Goal: Information Seeking & Learning: Learn about a topic

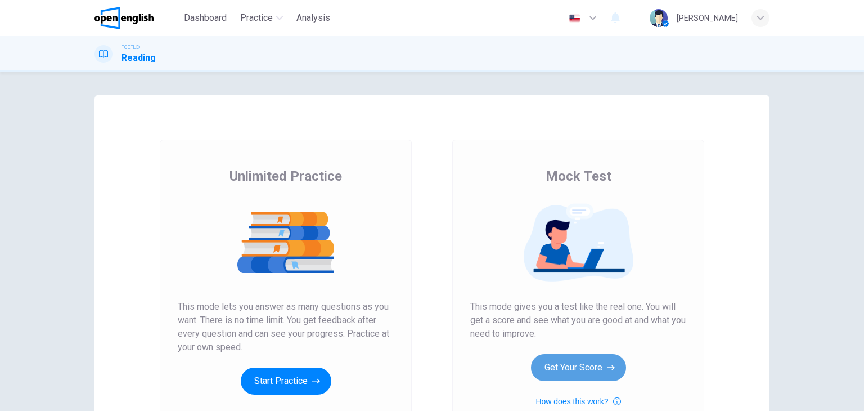
click at [563, 367] on button "Get Your Score" at bounding box center [578, 367] width 95 height 27
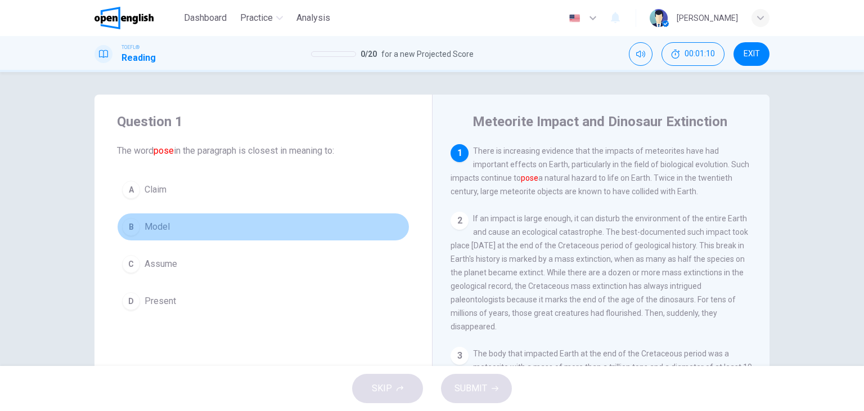
click at [161, 224] on span "Model" at bounding box center [157, 226] width 25 height 13
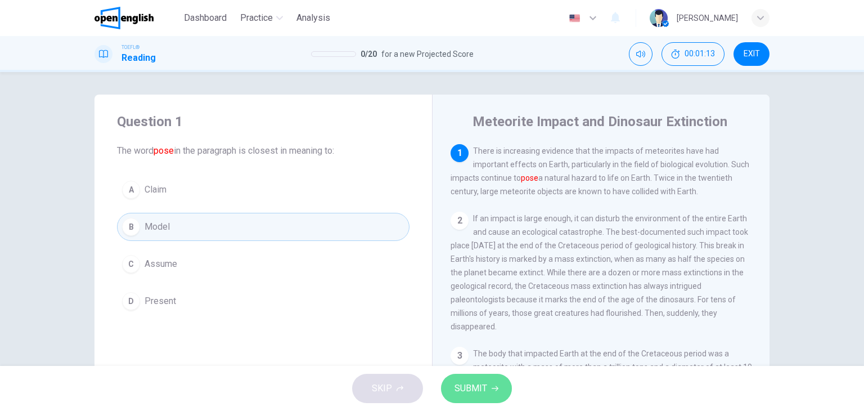
click at [478, 380] on span "SUBMIT" at bounding box center [470, 388] width 33 height 16
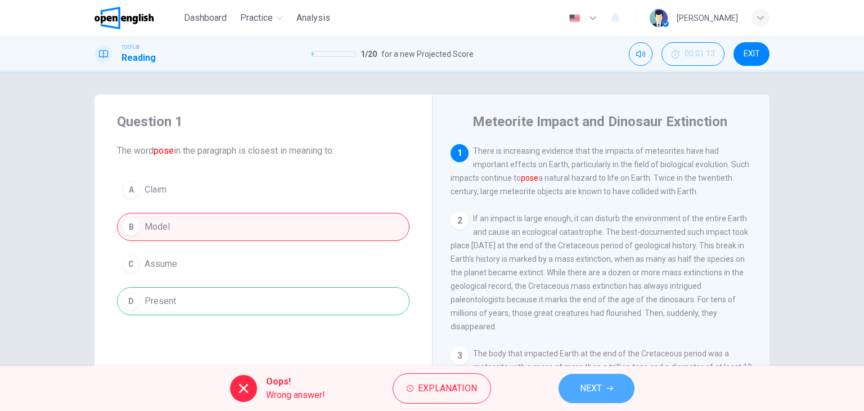
click at [602, 384] on button "NEXT" at bounding box center [597, 387] width 76 height 29
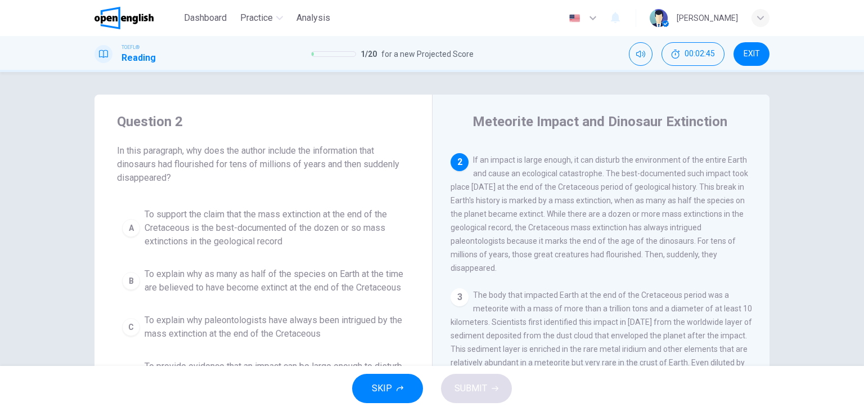
scroll to position [54, 0]
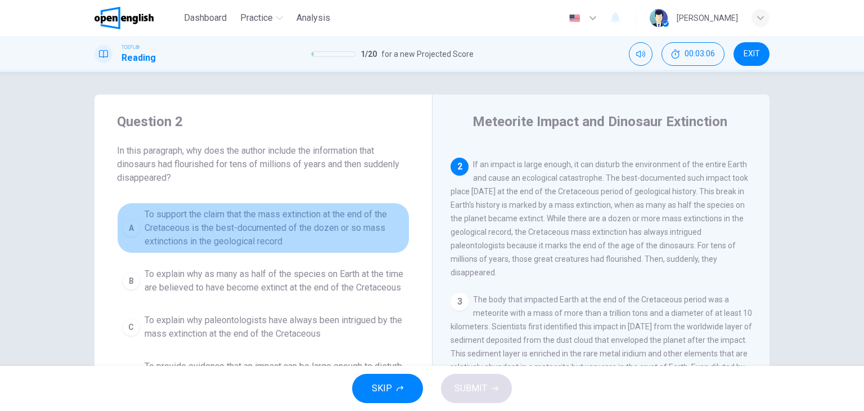
click at [325, 237] on span "To support the claim that the mass extinction at the end of the Cretaceous is t…" at bounding box center [275, 228] width 260 height 40
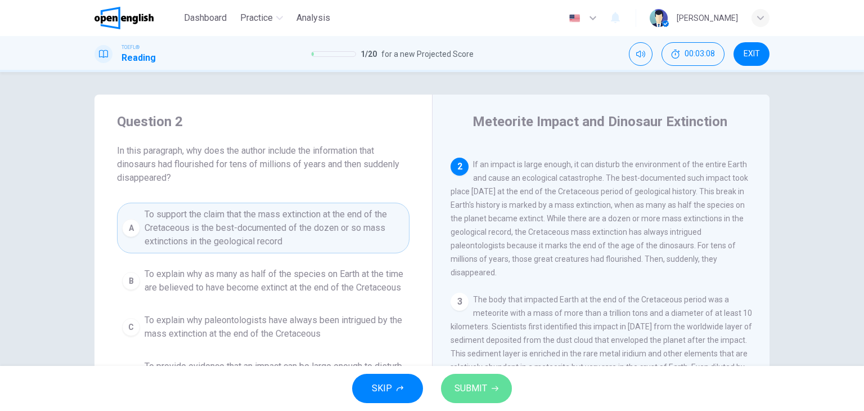
click at [478, 390] on span "SUBMIT" at bounding box center [470, 388] width 33 height 16
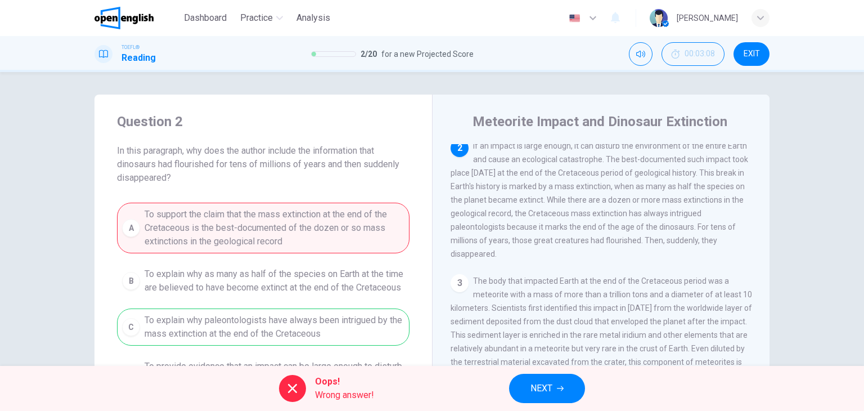
scroll to position [75, 0]
click at [547, 390] on span "NEXT" at bounding box center [541, 388] width 22 height 16
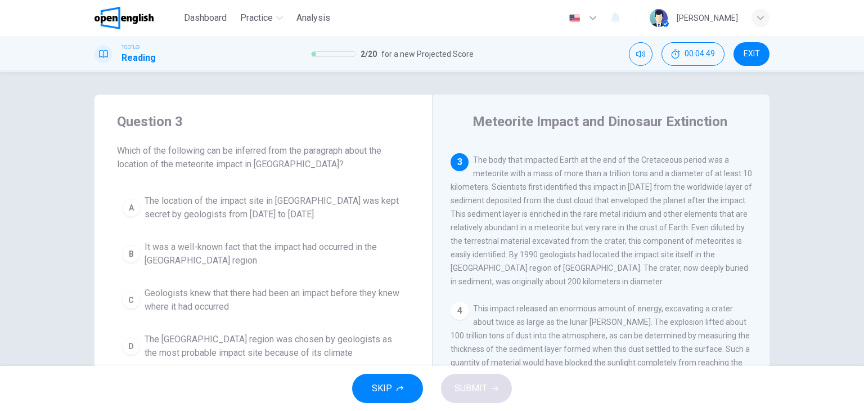
scroll to position [191, 0]
click at [317, 355] on span "The [GEOGRAPHIC_DATA] region was chosen by geologists as the most probable impa…" at bounding box center [275, 345] width 260 height 27
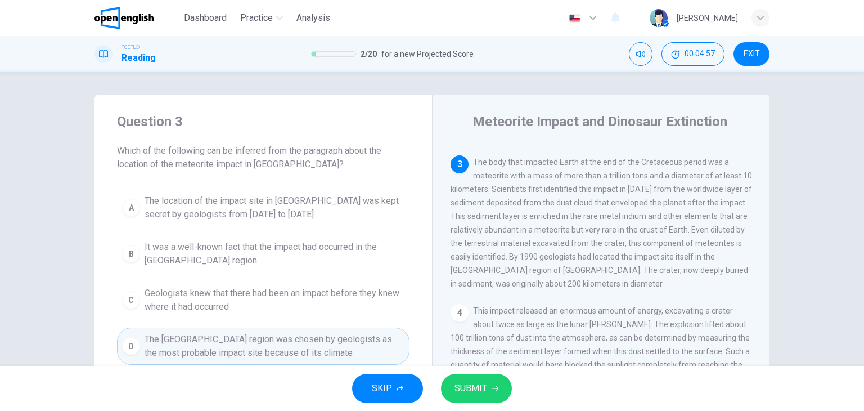
click at [488, 386] on button "SUBMIT" at bounding box center [476, 387] width 71 height 29
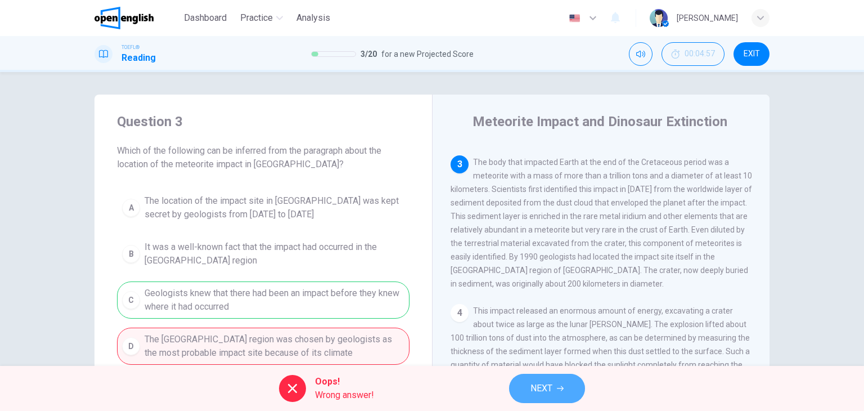
click at [574, 388] on button "NEXT" at bounding box center [547, 387] width 76 height 29
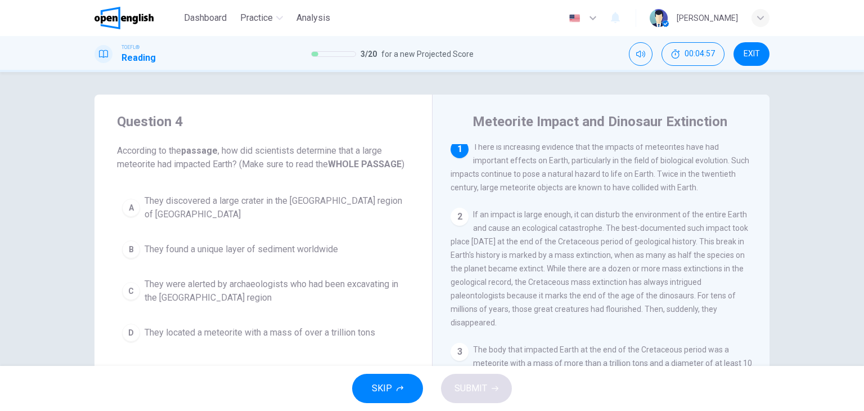
scroll to position [0, 0]
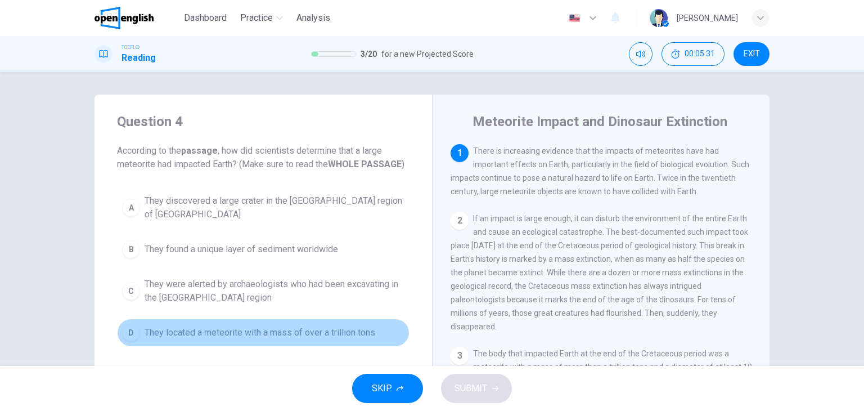
click at [319, 326] on span "They located a meteorite with a mass of over a trillion tons" at bounding box center [260, 332] width 231 height 13
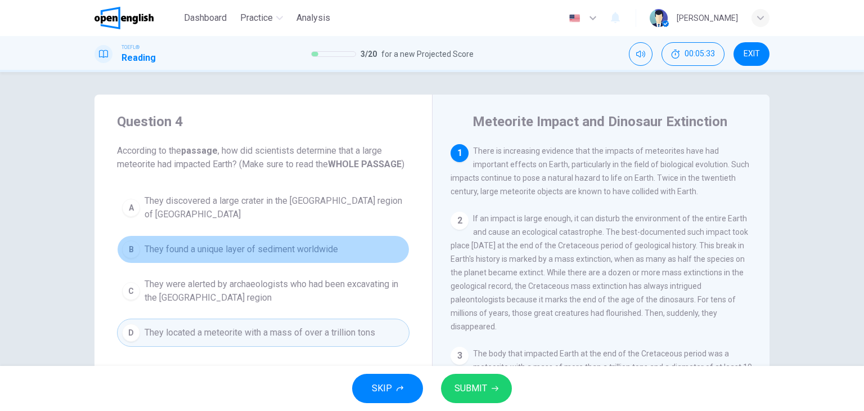
click at [366, 246] on button "B They found a unique layer of sediment worldwide" at bounding box center [263, 249] width 292 height 28
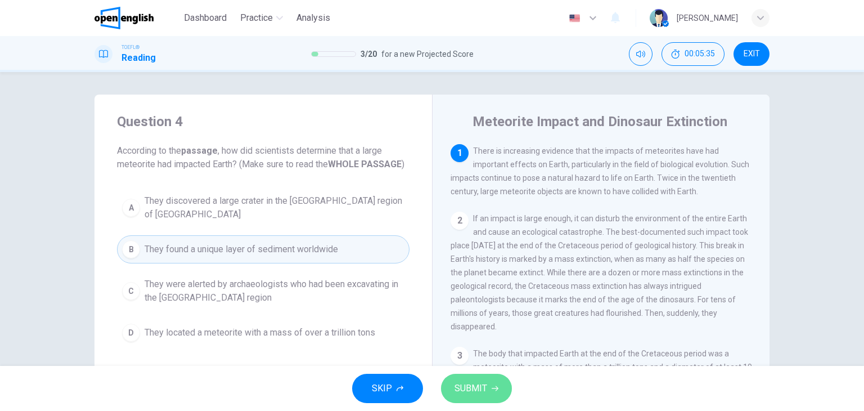
click at [468, 387] on span "SUBMIT" at bounding box center [470, 388] width 33 height 16
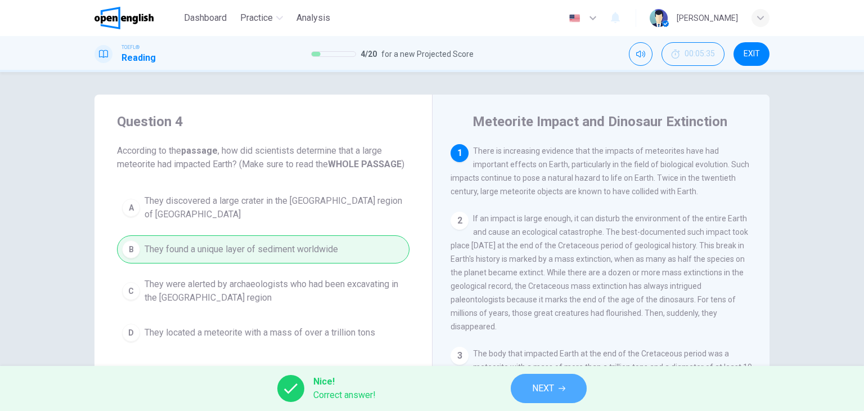
click at [551, 388] on span "NEXT" at bounding box center [543, 388] width 22 height 16
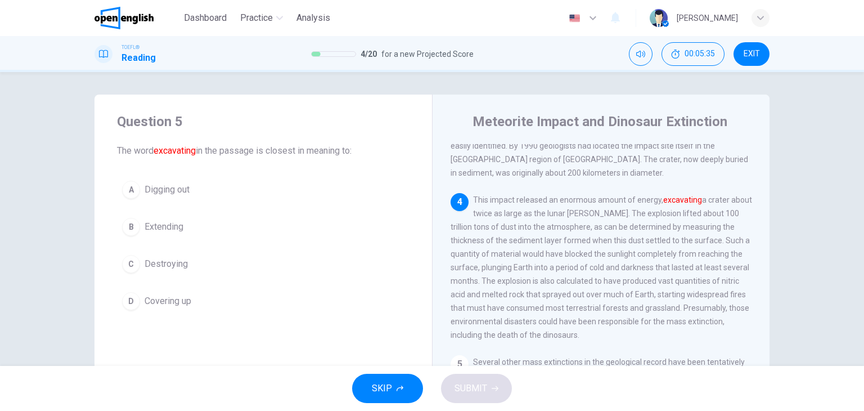
scroll to position [304, 0]
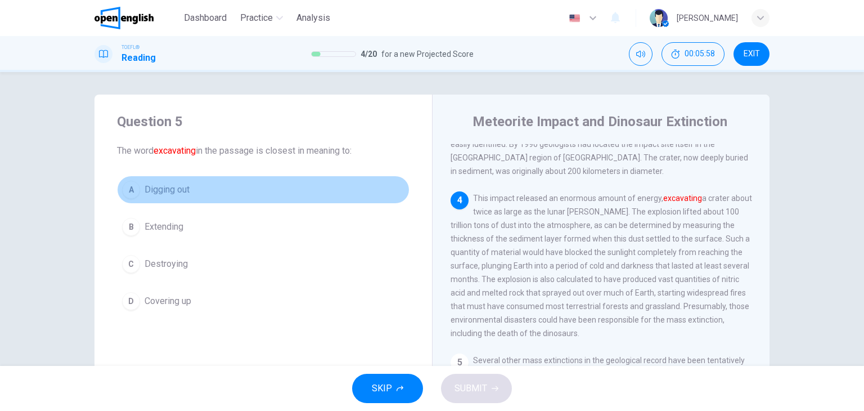
click at [172, 192] on span "Digging out" at bounding box center [167, 189] width 45 height 13
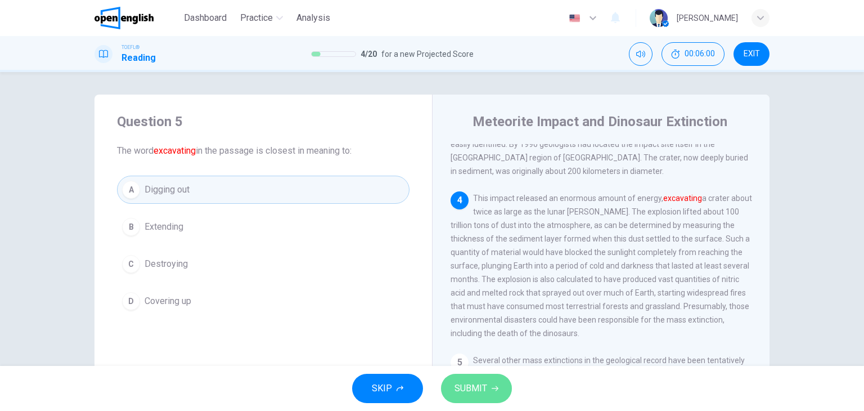
click at [472, 392] on span "SUBMIT" at bounding box center [470, 388] width 33 height 16
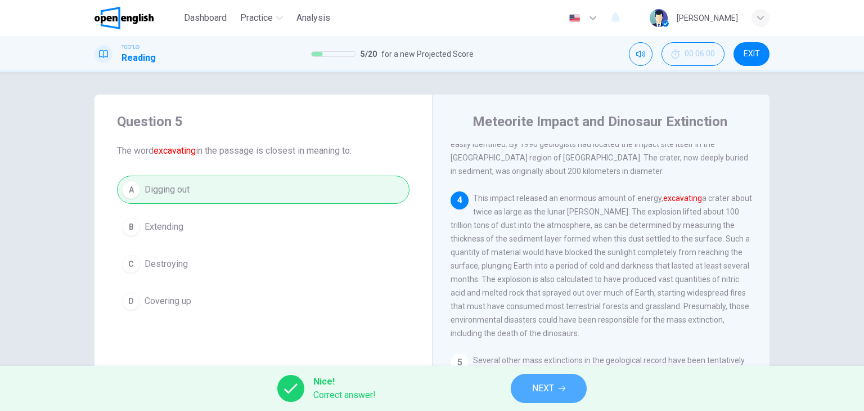
click at [535, 388] on span "NEXT" at bounding box center [543, 388] width 22 height 16
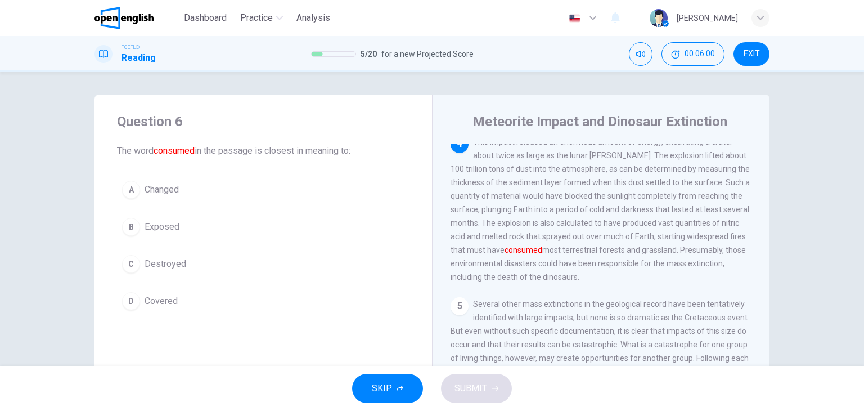
scroll to position [361, 0]
click at [171, 269] on span "Destroyed" at bounding box center [166, 263] width 42 height 13
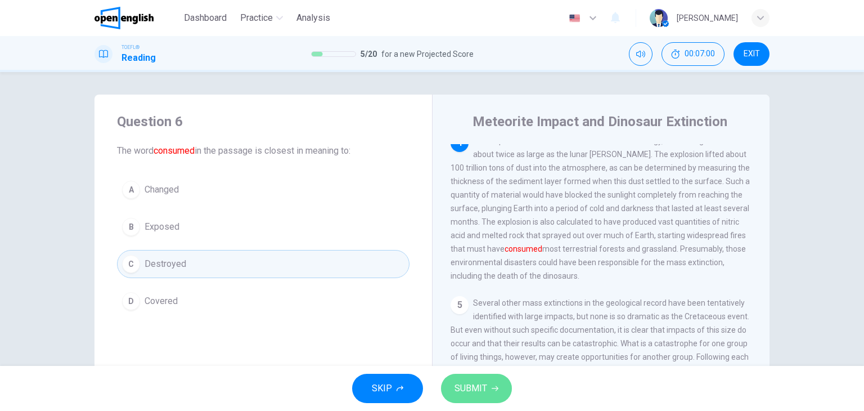
click at [492, 390] on icon "button" at bounding box center [495, 388] width 7 height 7
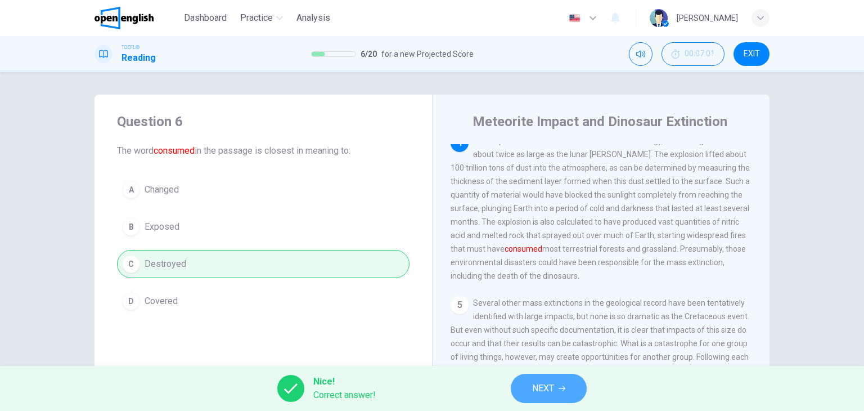
click at [551, 391] on span "NEXT" at bounding box center [543, 388] width 22 height 16
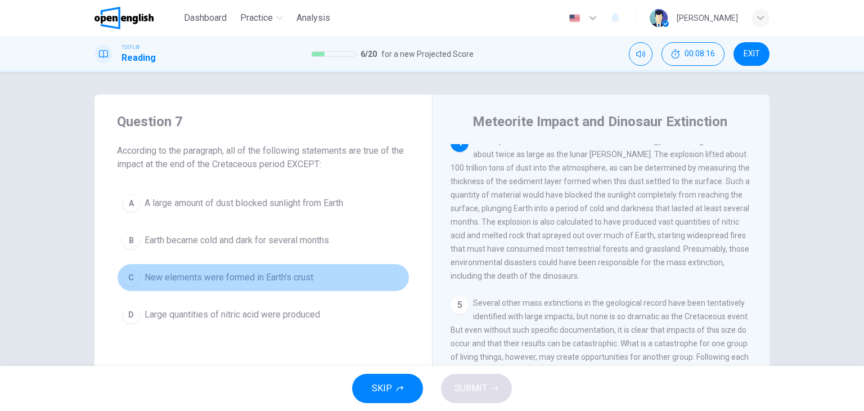
click at [298, 279] on span "New elements were formed in Earth's crust" at bounding box center [229, 277] width 169 height 13
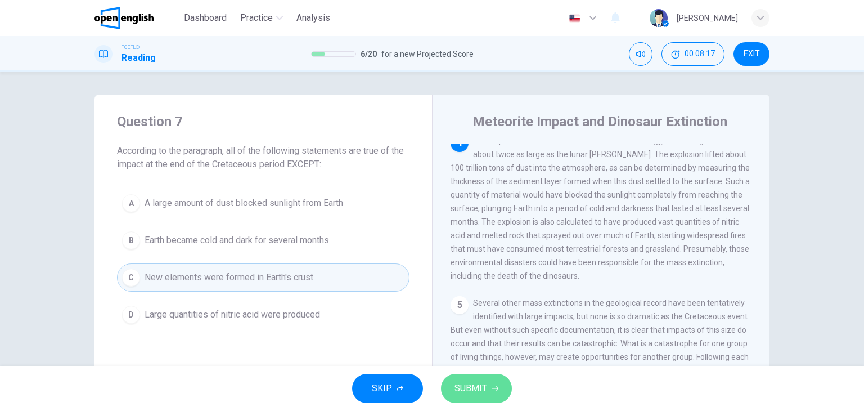
click at [479, 386] on span "SUBMIT" at bounding box center [470, 388] width 33 height 16
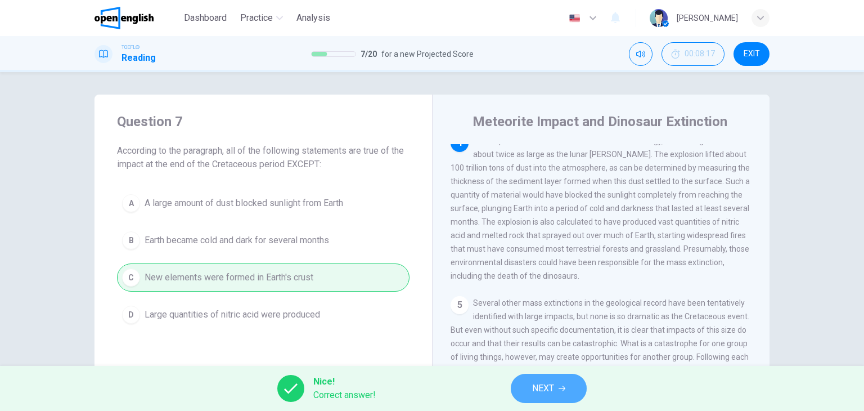
click at [555, 389] on button "NEXT" at bounding box center [549, 387] width 76 height 29
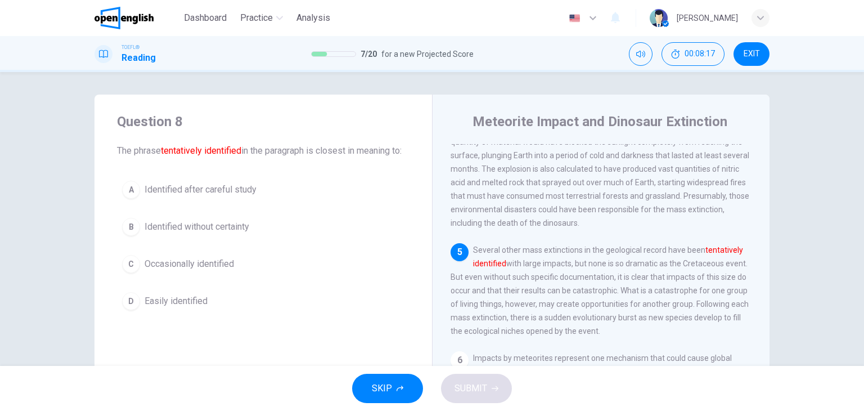
scroll to position [415, 0]
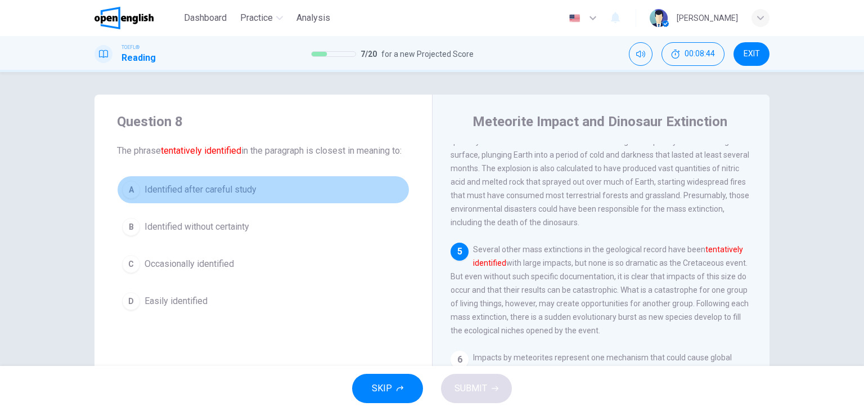
click at [251, 196] on span "Identified after careful study" at bounding box center [201, 189] width 112 height 13
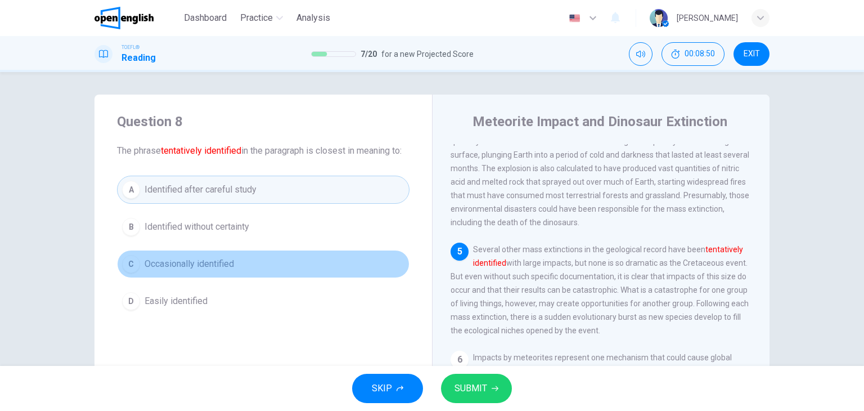
click at [272, 277] on button "C Occasionally identified" at bounding box center [263, 264] width 292 height 28
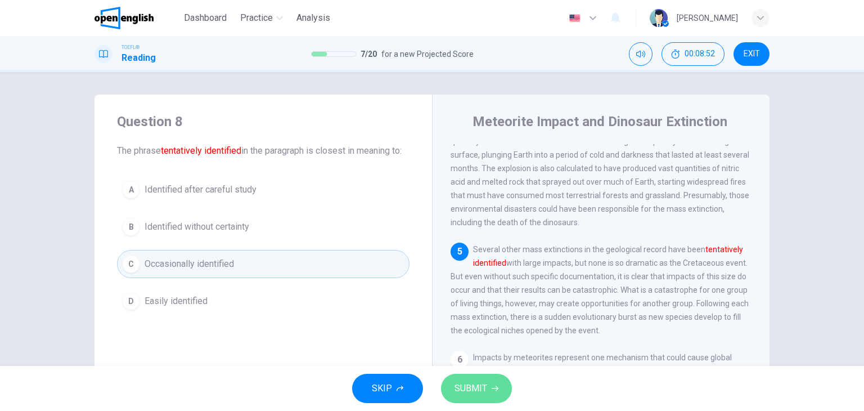
click at [468, 390] on span "SUBMIT" at bounding box center [470, 388] width 33 height 16
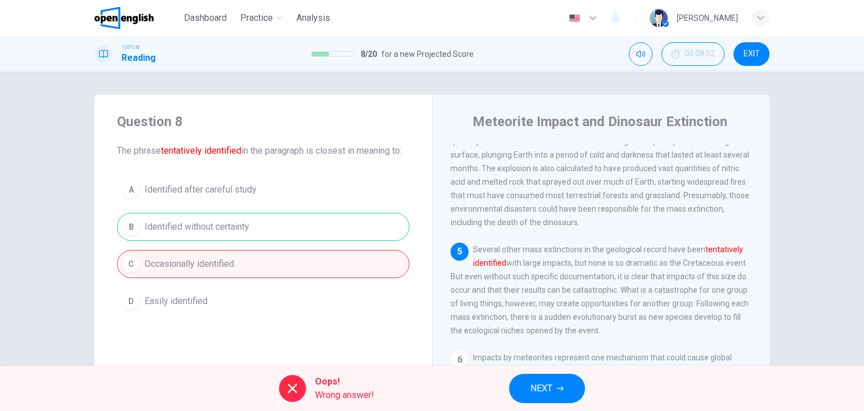
click at [537, 385] on span "NEXT" at bounding box center [541, 388] width 22 height 16
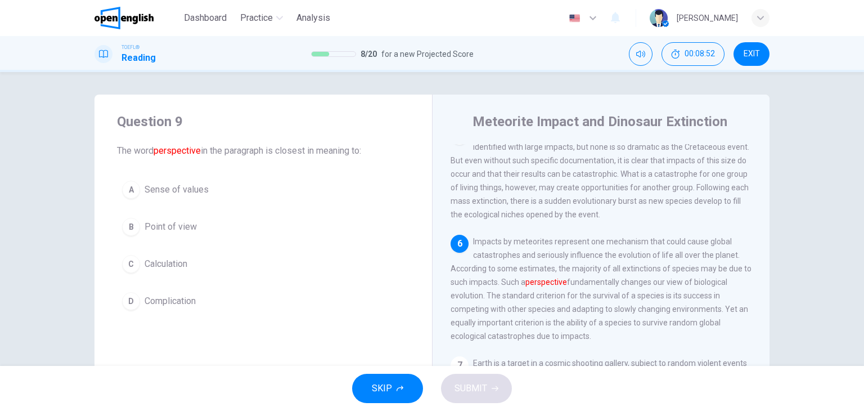
scroll to position [540, 0]
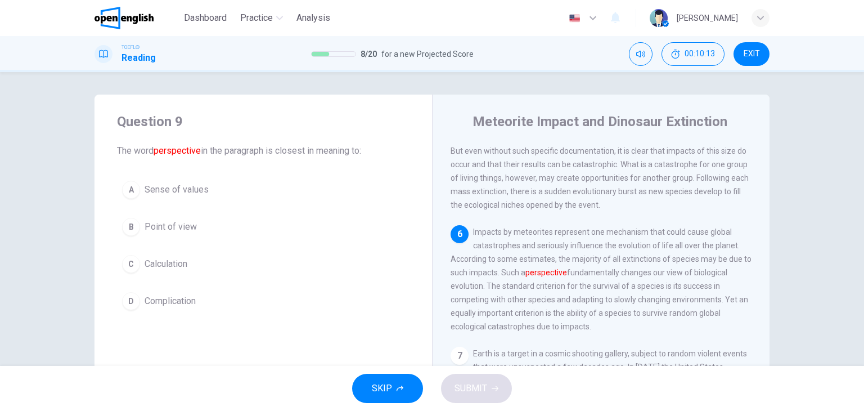
click at [191, 235] on button "B Point of view" at bounding box center [263, 227] width 292 height 28
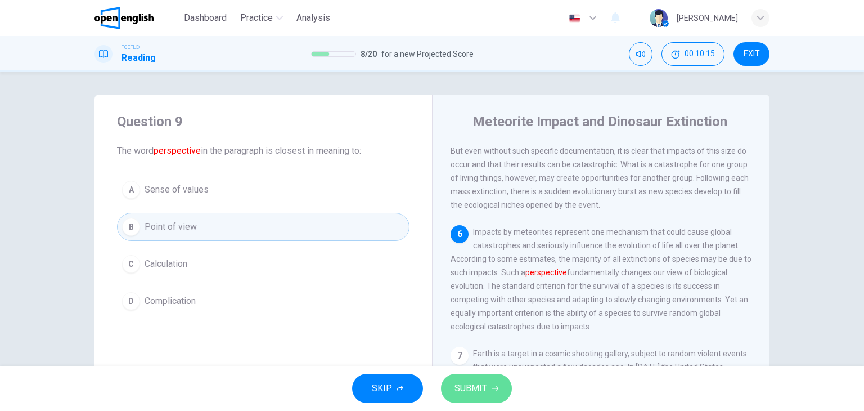
click at [466, 399] on button "SUBMIT" at bounding box center [476, 387] width 71 height 29
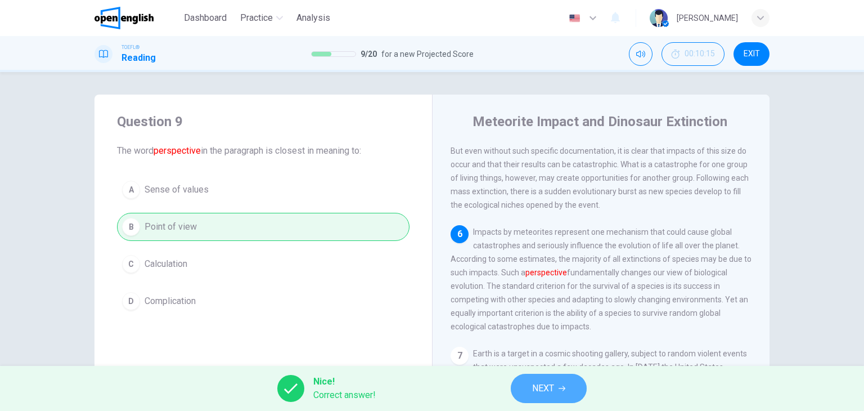
click at [543, 382] on span "NEXT" at bounding box center [543, 388] width 22 height 16
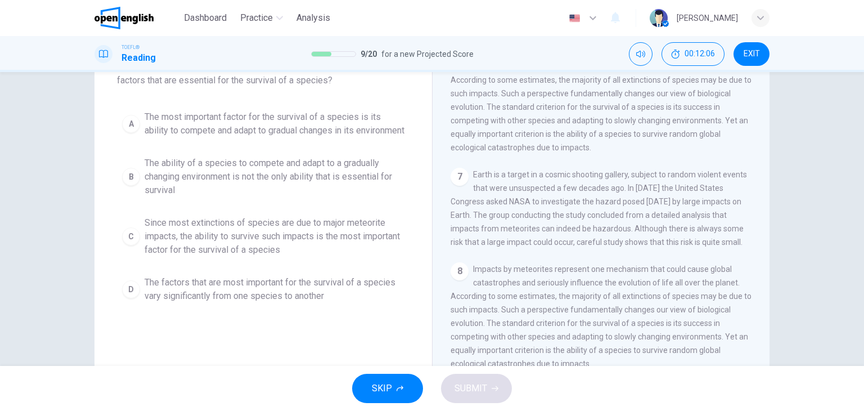
scroll to position [85, 0]
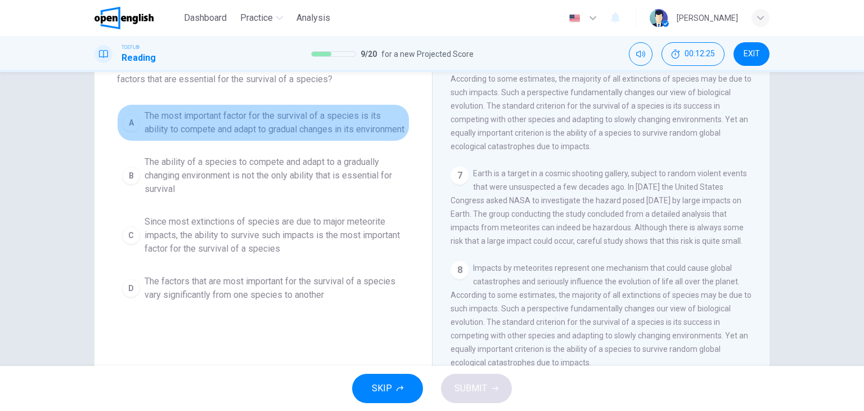
click at [360, 119] on span "The most important factor for the survival of a species is its ability to compe…" at bounding box center [275, 122] width 260 height 27
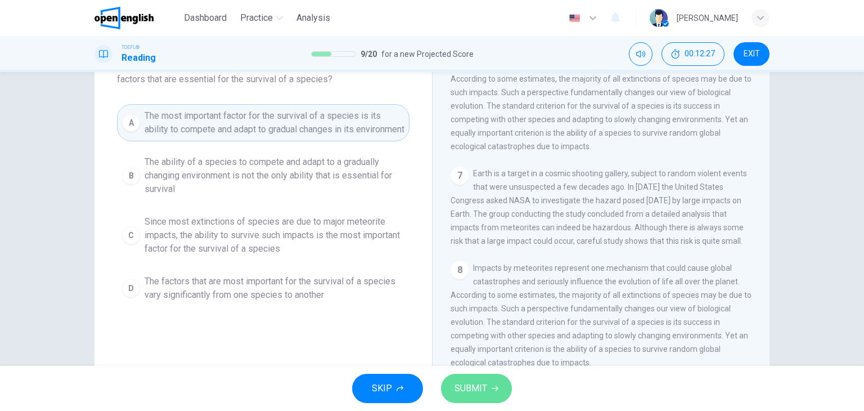
click at [478, 381] on span "SUBMIT" at bounding box center [470, 388] width 33 height 16
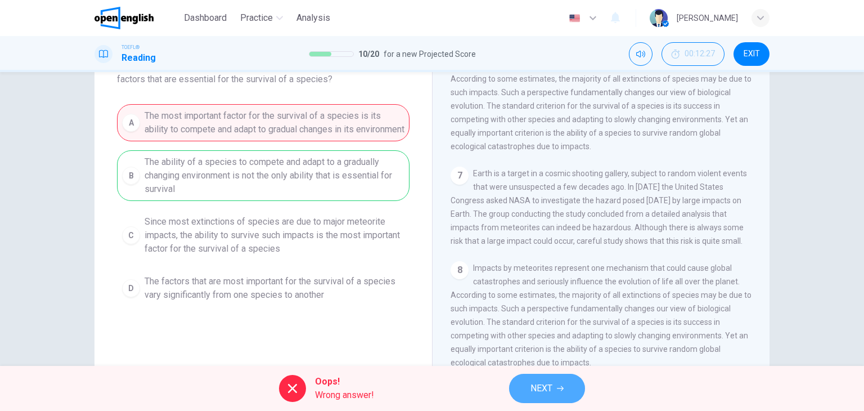
click at [535, 389] on span "NEXT" at bounding box center [541, 388] width 22 height 16
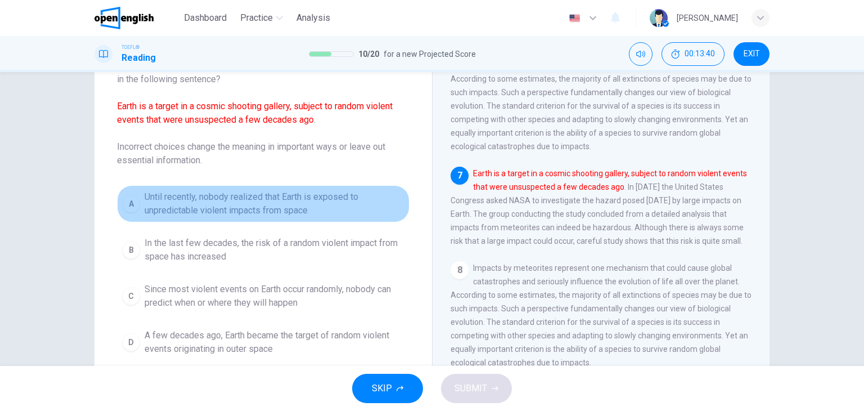
click at [345, 211] on span "Until recently, nobody realized that Earth is exposed to unpredictable violent …" at bounding box center [275, 203] width 260 height 27
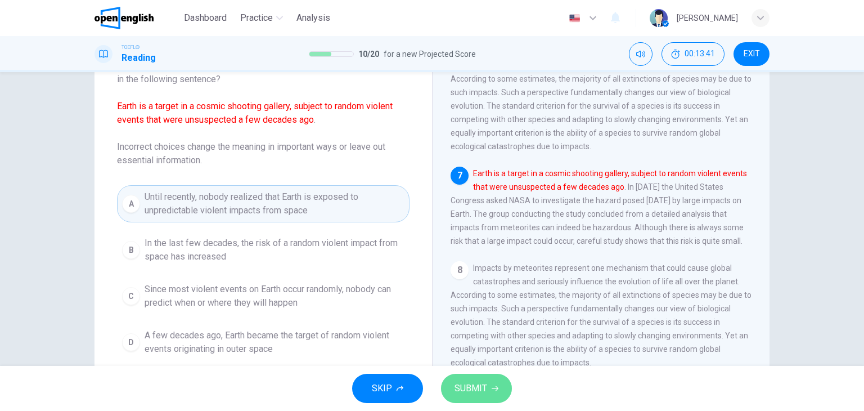
click at [468, 385] on span "SUBMIT" at bounding box center [470, 388] width 33 height 16
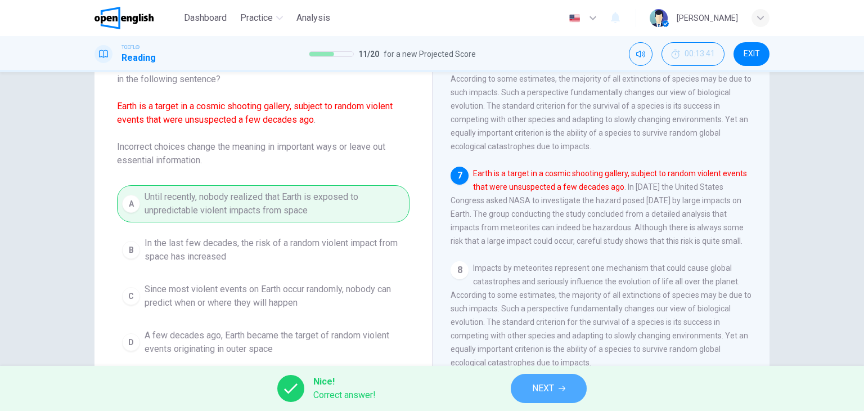
click at [557, 390] on button "NEXT" at bounding box center [549, 387] width 76 height 29
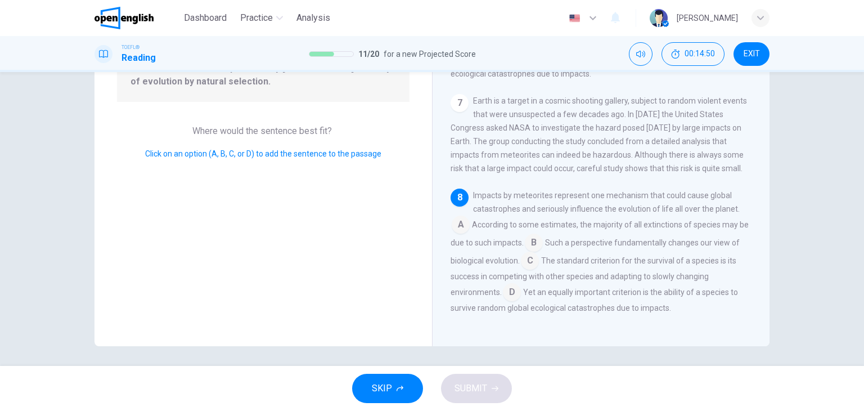
scroll to position [131, 0]
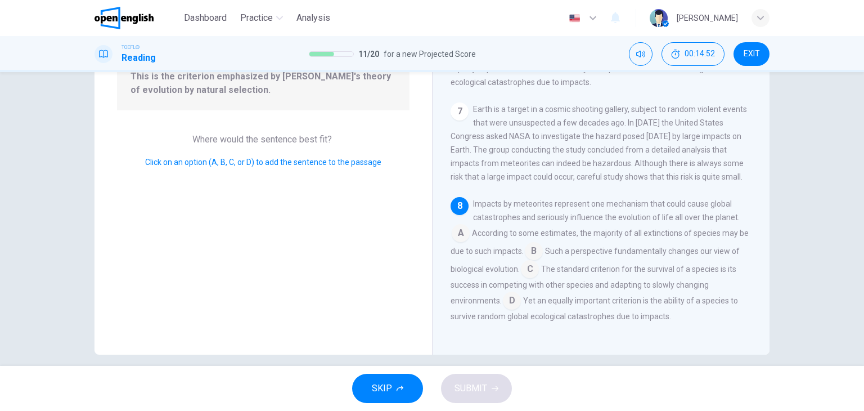
click at [514, 304] on input at bounding box center [512, 301] width 18 height 18
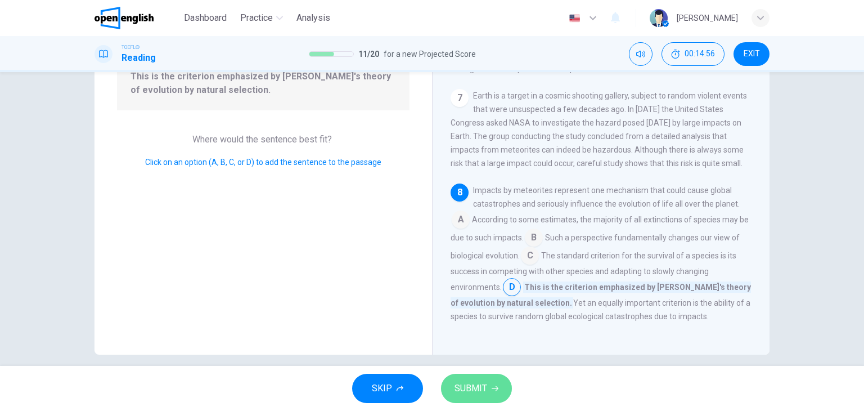
click at [496, 385] on icon "button" at bounding box center [495, 388] width 7 height 7
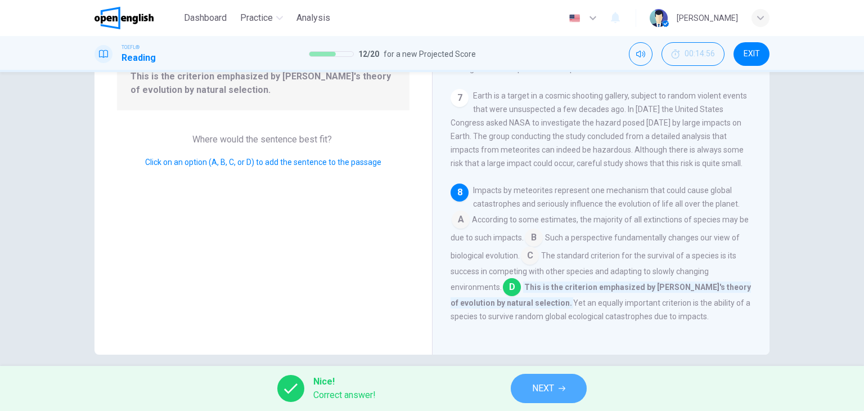
click at [562, 389] on icon "button" at bounding box center [562, 388] width 7 height 7
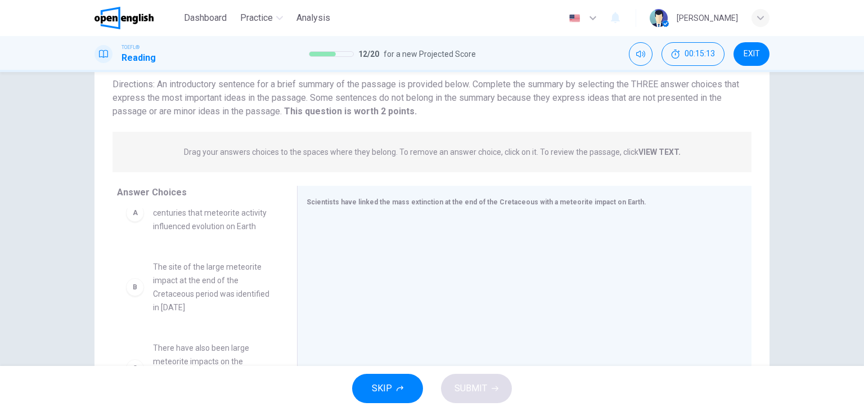
scroll to position [53, 0]
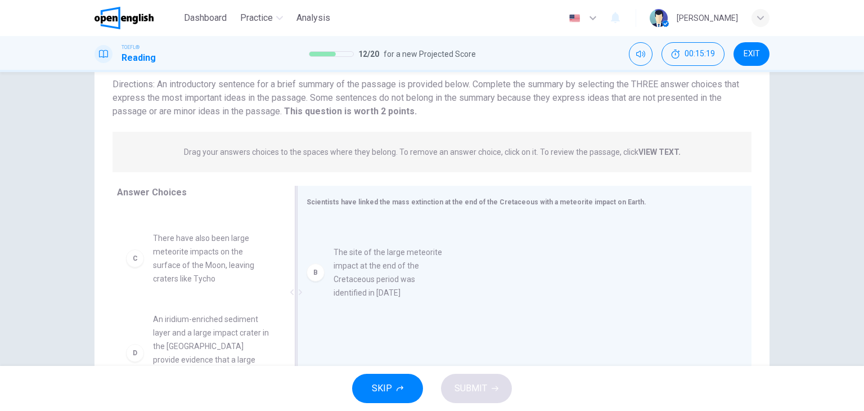
drag, startPoint x: 187, startPoint y: 272, endPoint x: 383, endPoint y: 288, distance: 196.4
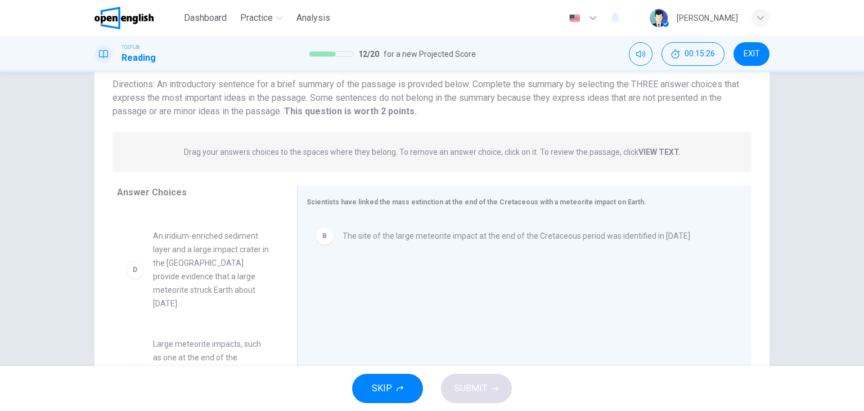
scroll to position [138, 0]
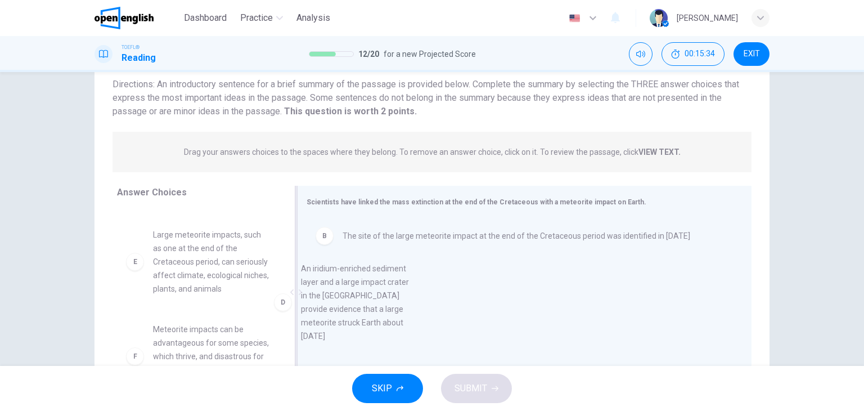
drag, startPoint x: 222, startPoint y: 274, endPoint x: 378, endPoint y: 309, distance: 159.7
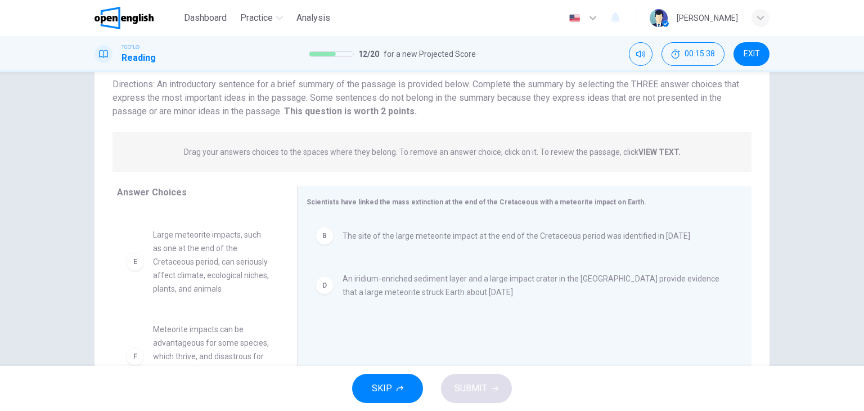
drag, startPoint x: 286, startPoint y: 304, endPoint x: 280, endPoint y: 309, distance: 8.0
click at [280, 309] on div "Answer Choices A Scientists had believed for centuries that meteorite activity …" at bounding box center [431, 295] width 675 height 218
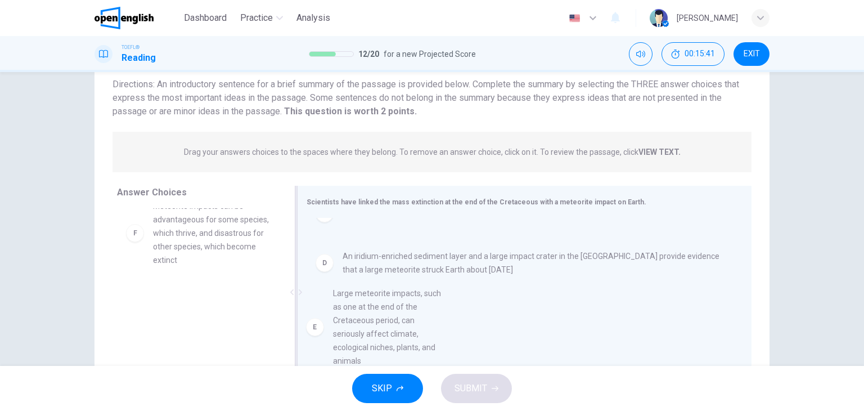
scroll to position [22, 0]
drag, startPoint x: 217, startPoint y: 259, endPoint x: 395, endPoint y: 340, distance: 195.8
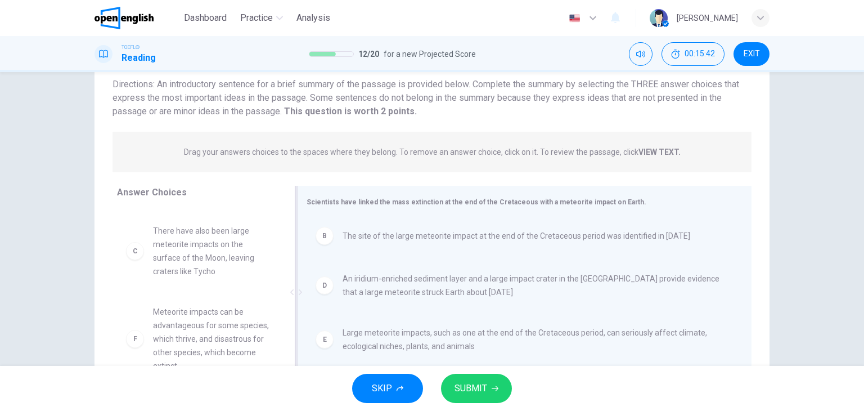
scroll to position [61, 0]
click at [484, 388] on span "SUBMIT" at bounding box center [470, 388] width 33 height 16
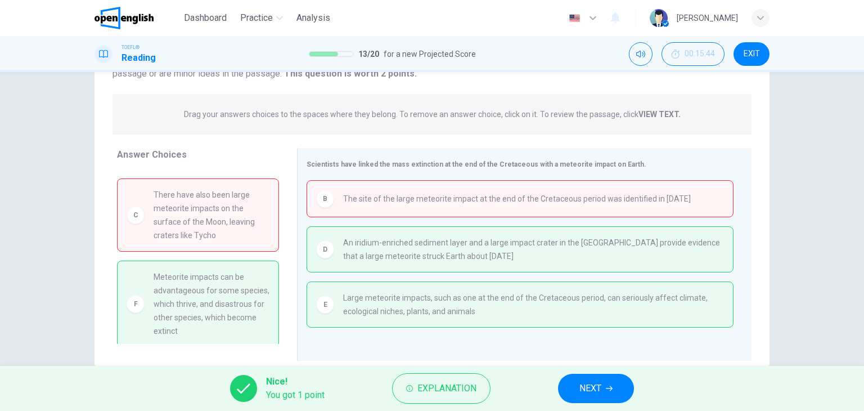
scroll to position [142, 0]
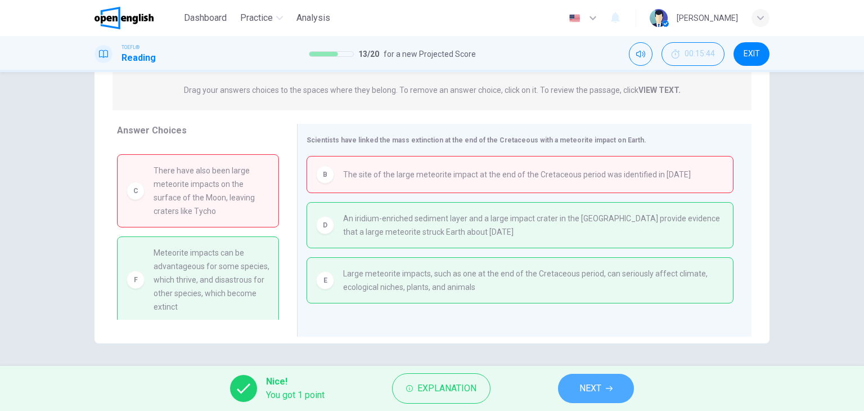
click at [599, 385] on span "NEXT" at bounding box center [590, 388] width 22 height 16
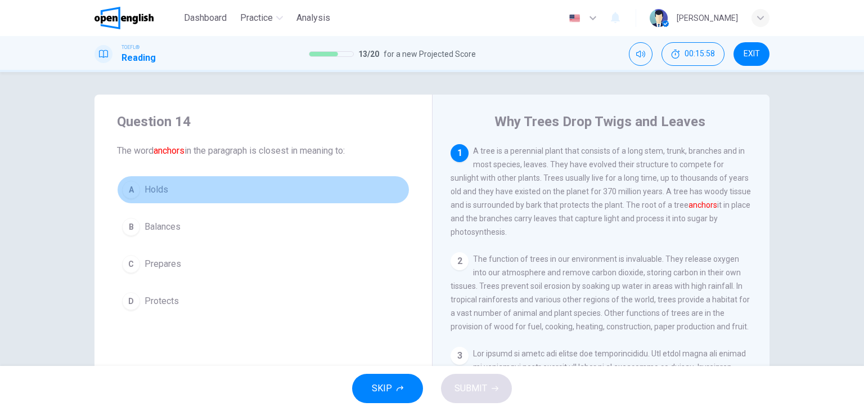
click at [150, 197] on button "A Holds" at bounding box center [263, 189] width 292 height 28
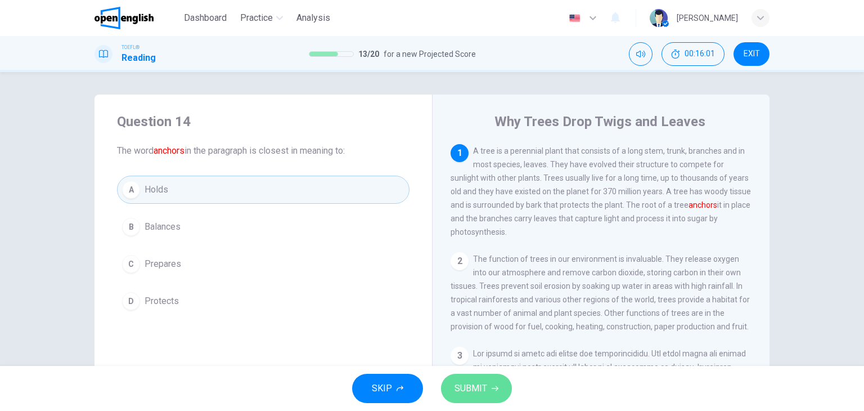
click at [473, 391] on span "SUBMIT" at bounding box center [470, 388] width 33 height 16
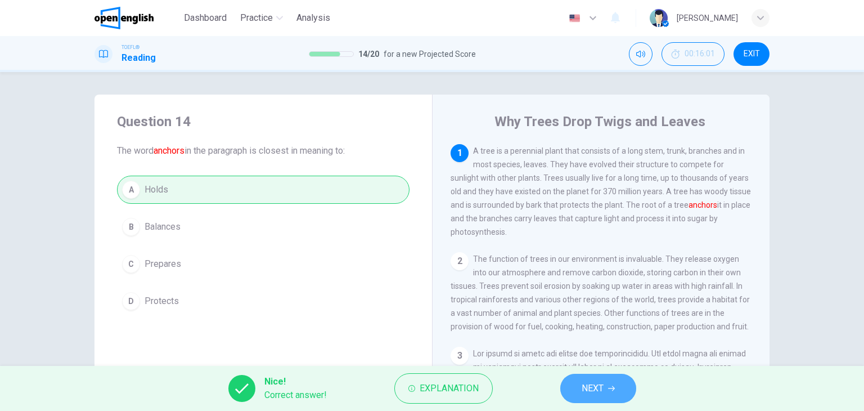
click at [598, 389] on span "NEXT" at bounding box center [593, 388] width 22 height 16
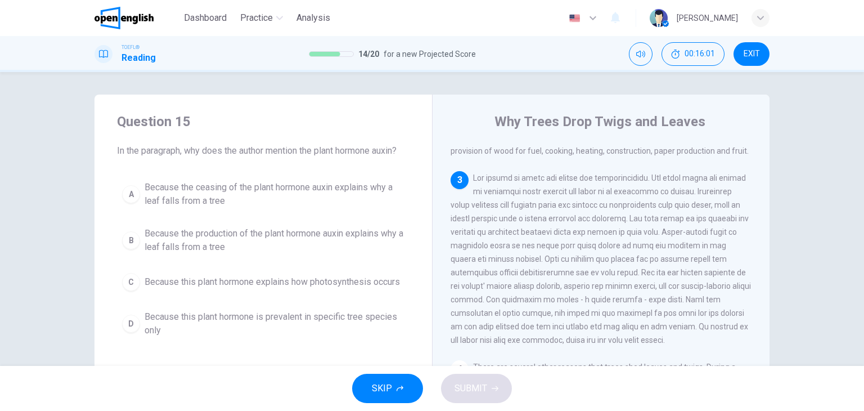
scroll to position [178, 0]
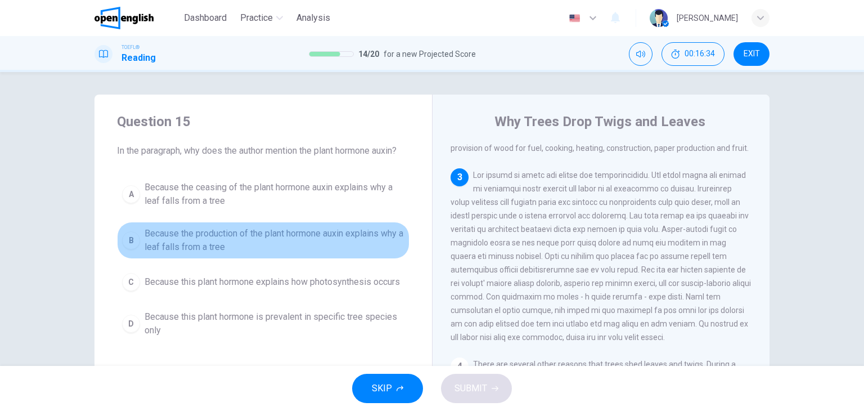
click at [313, 238] on span "Because the production of the plant hormone auxin explains why a leaf falls fro…" at bounding box center [275, 240] width 260 height 27
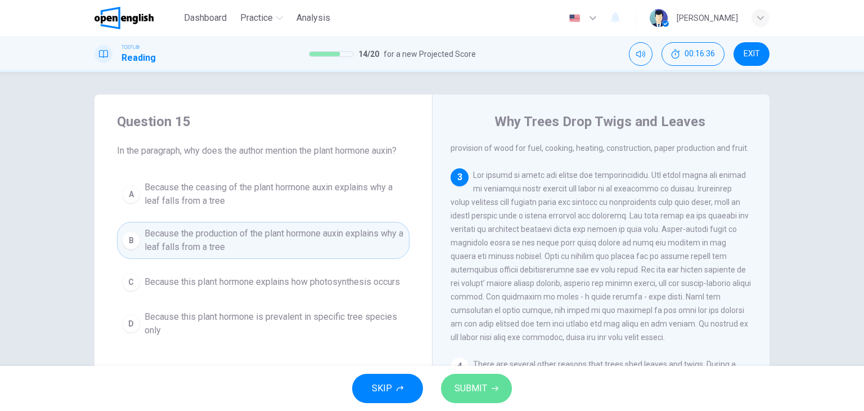
click at [461, 393] on span "SUBMIT" at bounding box center [470, 388] width 33 height 16
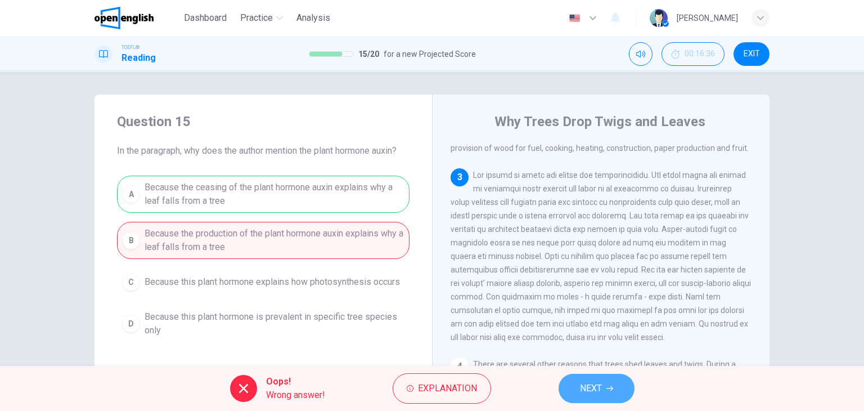
click at [590, 386] on span "NEXT" at bounding box center [591, 388] width 22 height 16
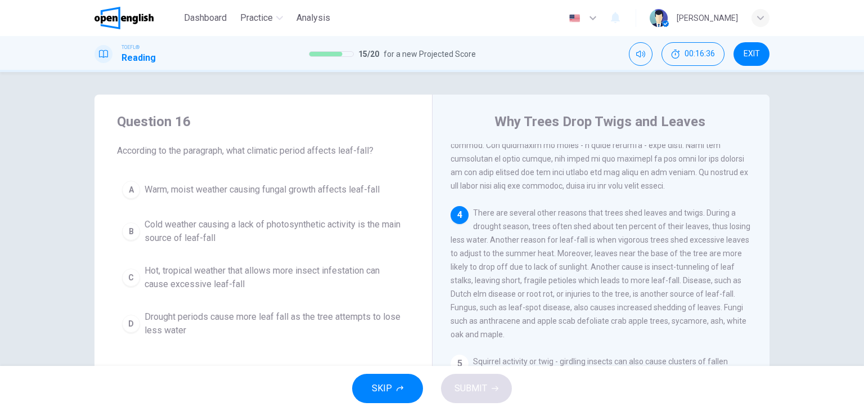
scroll to position [331, 0]
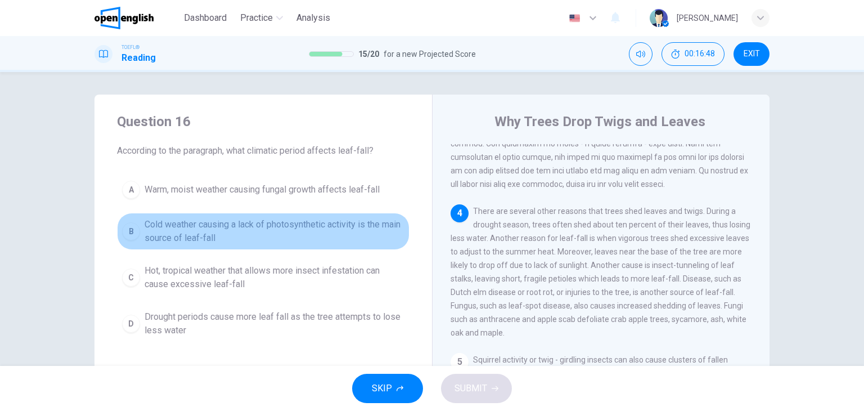
click at [330, 235] on span "Cold weather causing a lack of photosynthetic activity is the main source of le…" at bounding box center [275, 231] width 260 height 27
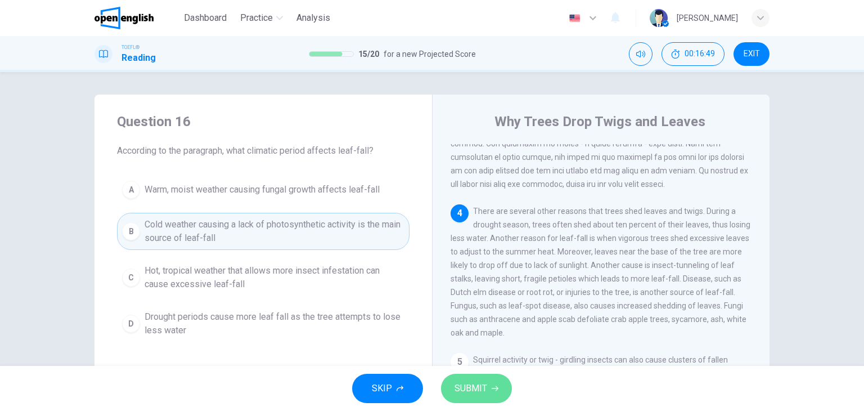
click at [471, 388] on span "SUBMIT" at bounding box center [470, 388] width 33 height 16
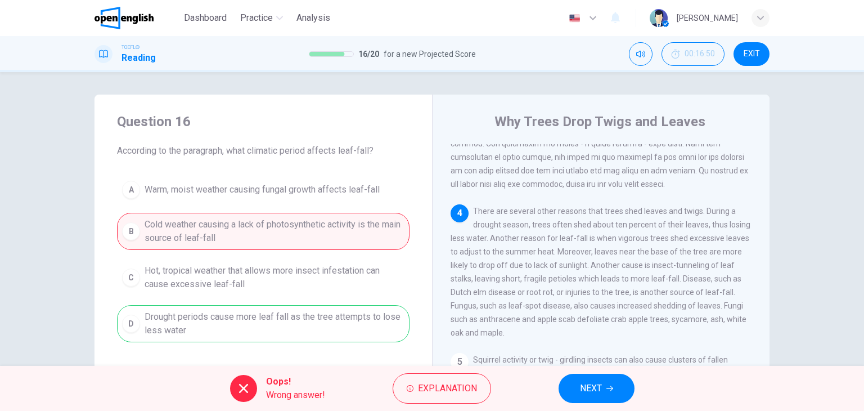
click at [604, 395] on button "NEXT" at bounding box center [597, 387] width 76 height 29
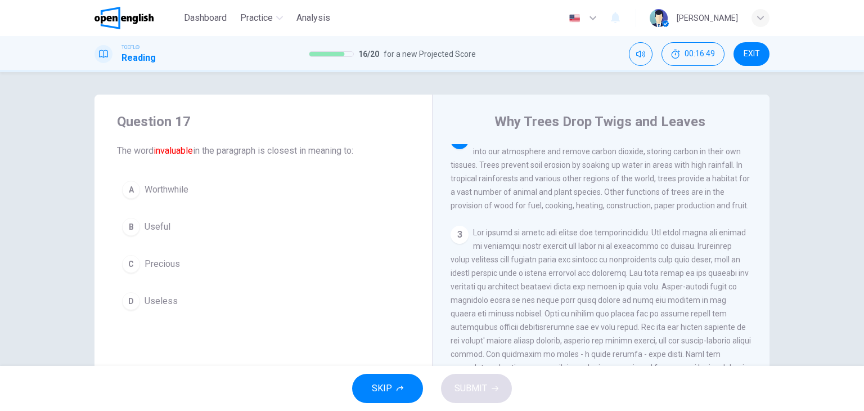
scroll to position [111, 0]
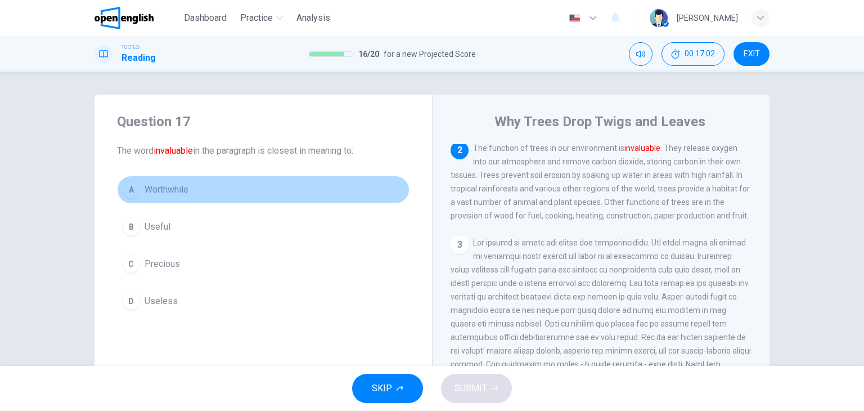
click at [163, 190] on span "Worthwhile" at bounding box center [167, 189] width 44 height 13
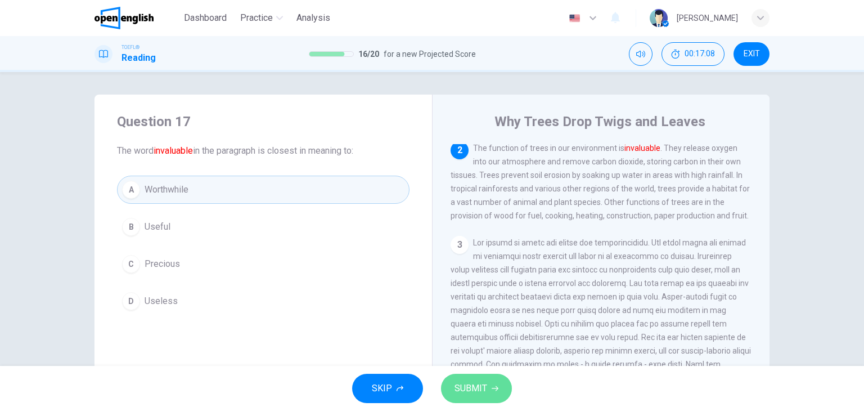
click at [471, 379] on button "SUBMIT" at bounding box center [476, 387] width 71 height 29
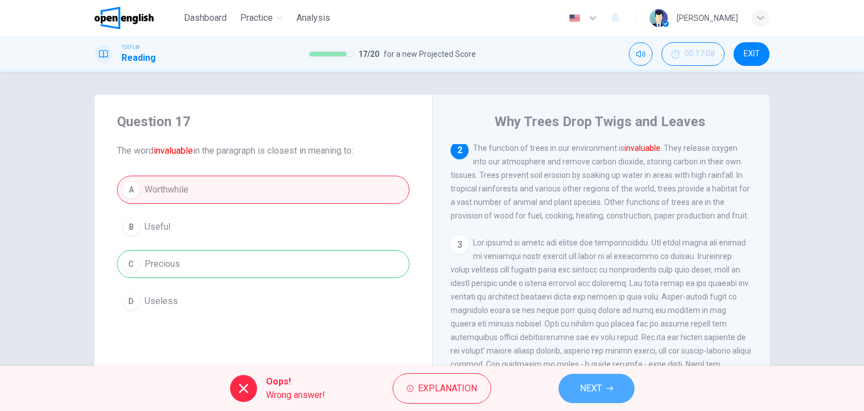
click at [606, 388] on button "NEXT" at bounding box center [597, 387] width 76 height 29
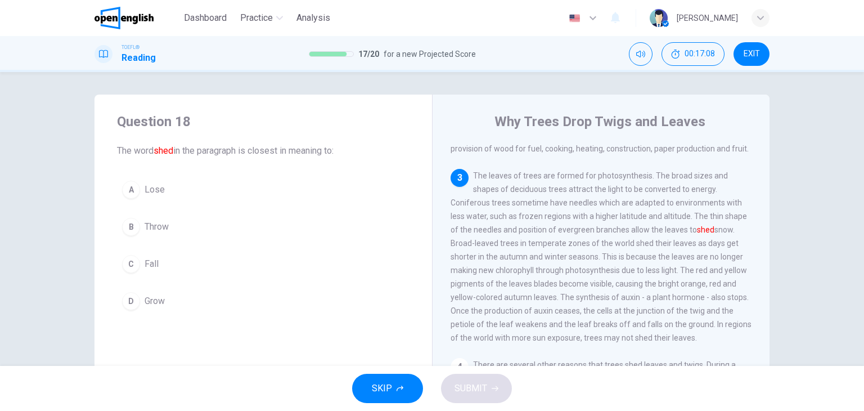
scroll to position [178, 0]
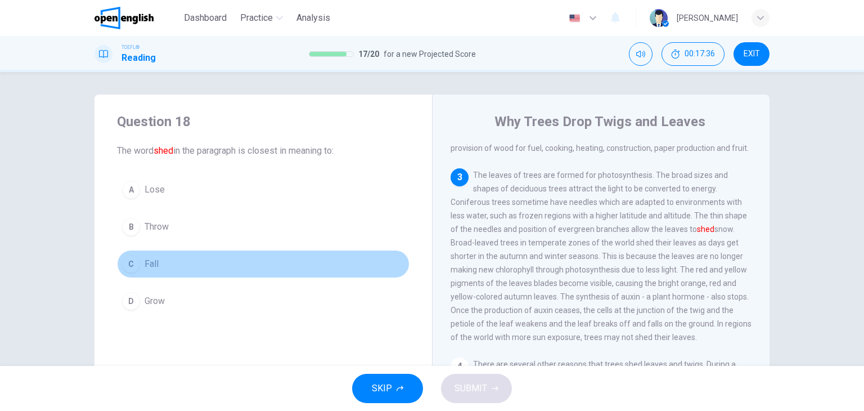
click at [160, 255] on button "C Fall" at bounding box center [263, 264] width 292 height 28
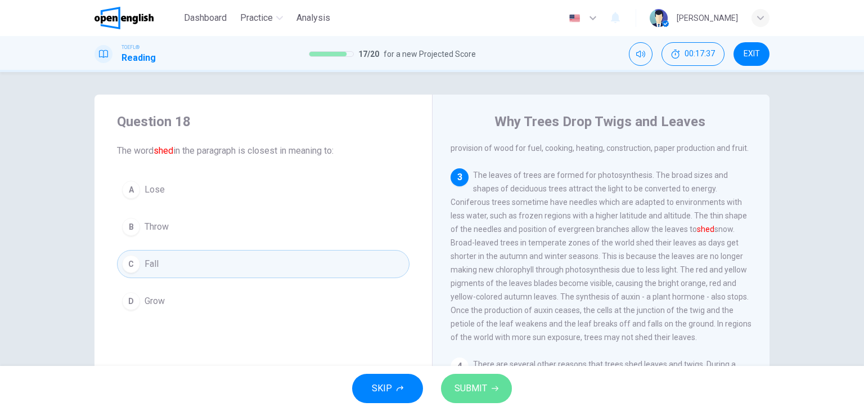
click at [467, 387] on span "SUBMIT" at bounding box center [470, 388] width 33 height 16
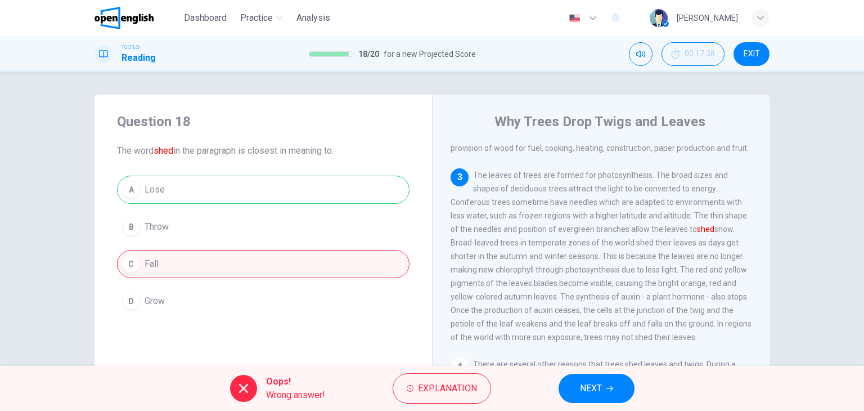
click at [615, 387] on button "NEXT" at bounding box center [597, 387] width 76 height 29
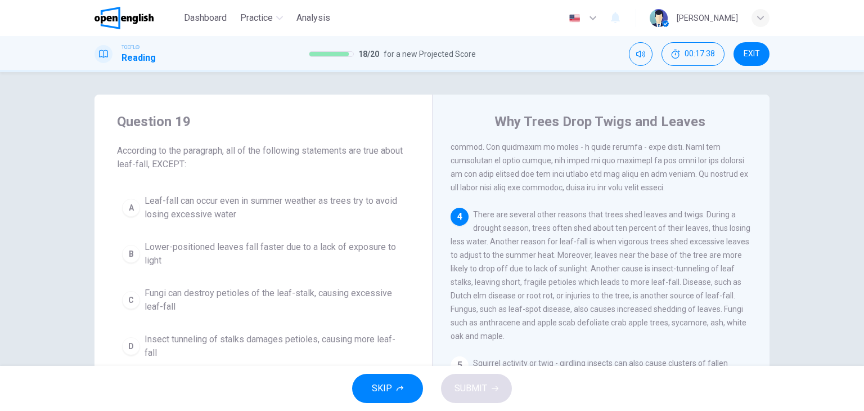
scroll to position [331, 0]
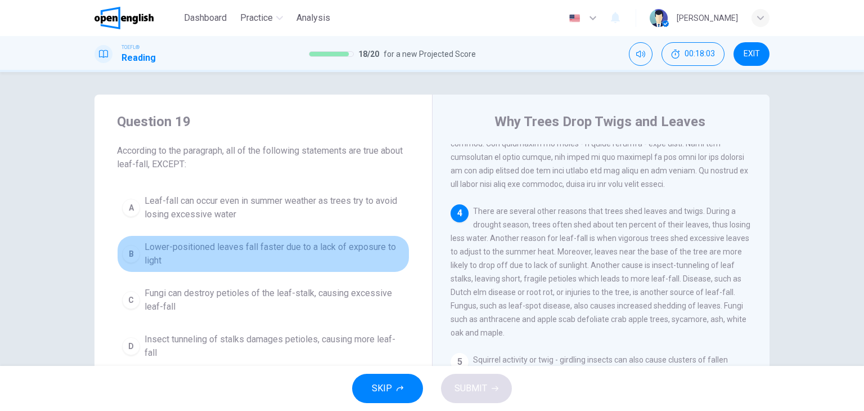
click at [320, 265] on span "Lower-positioned leaves fall faster due to a lack of exposure to light" at bounding box center [275, 253] width 260 height 27
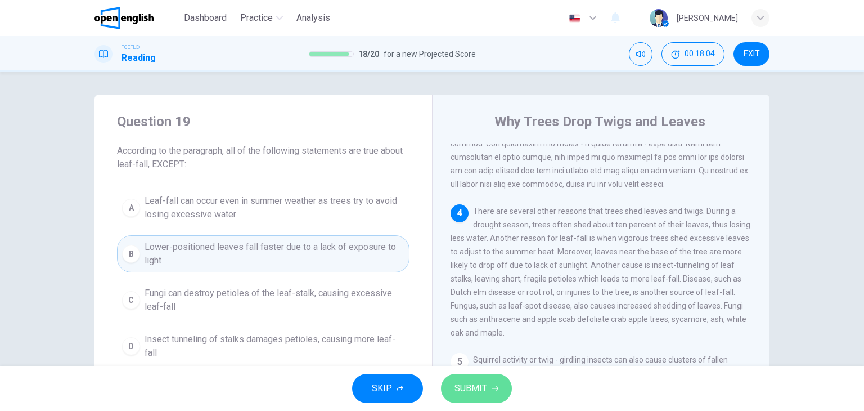
click at [451, 382] on button "SUBMIT" at bounding box center [476, 387] width 71 height 29
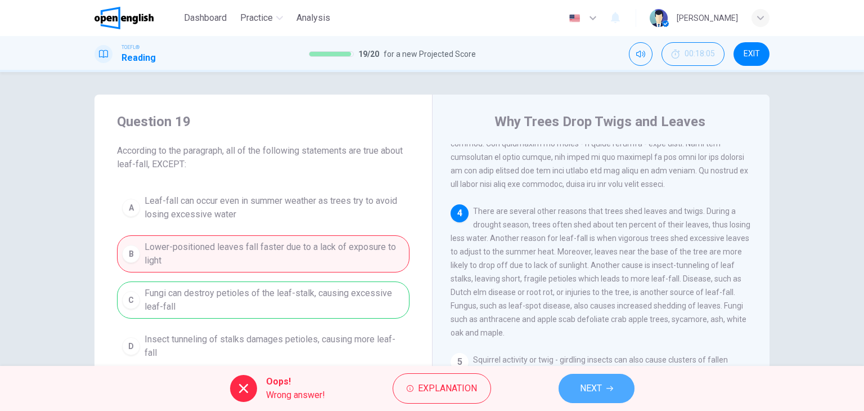
click at [589, 385] on span "NEXT" at bounding box center [591, 388] width 22 height 16
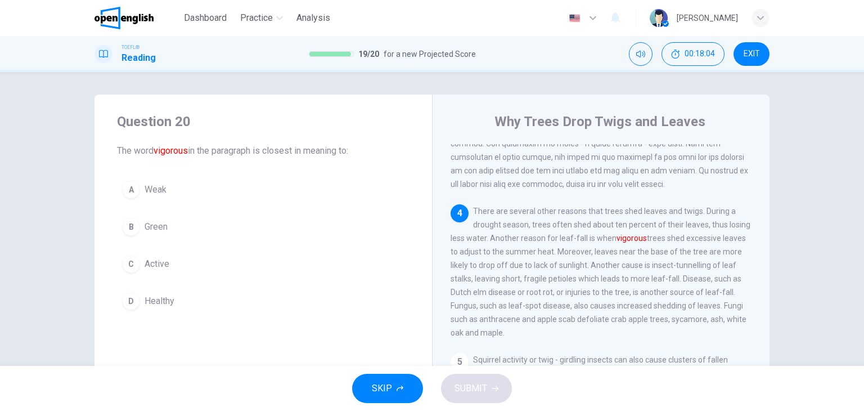
scroll to position [385, 0]
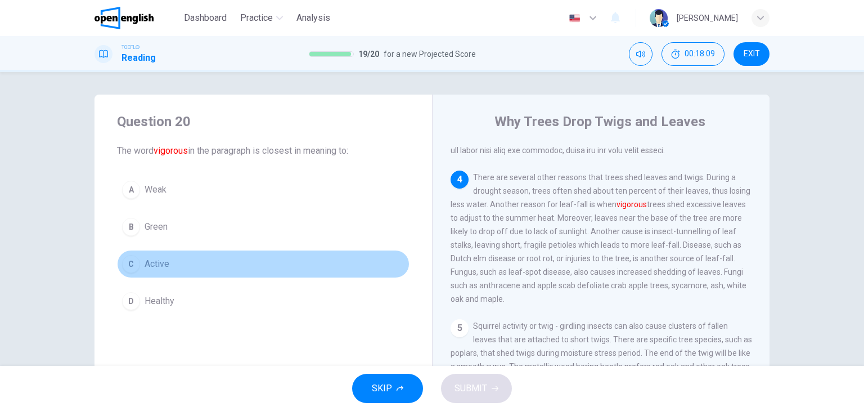
click at [155, 258] on span "Active" at bounding box center [157, 263] width 25 height 13
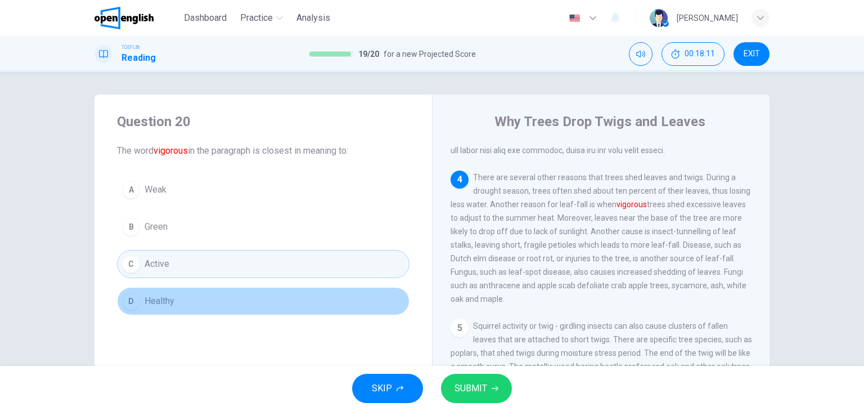
click at [192, 300] on button "D Healthy" at bounding box center [263, 301] width 292 height 28
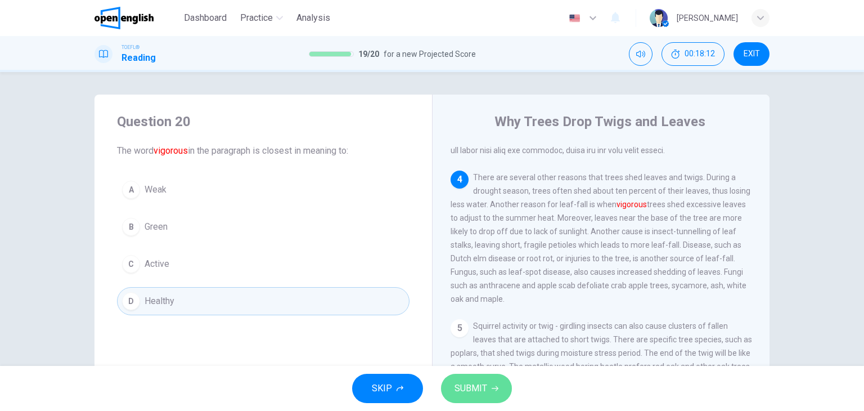
click at [477, 384] on span "SUBMIT" at bounding box center [470, 388] width 33 height 16
